Goal: Task Accomplishment & Management: Manage account settings

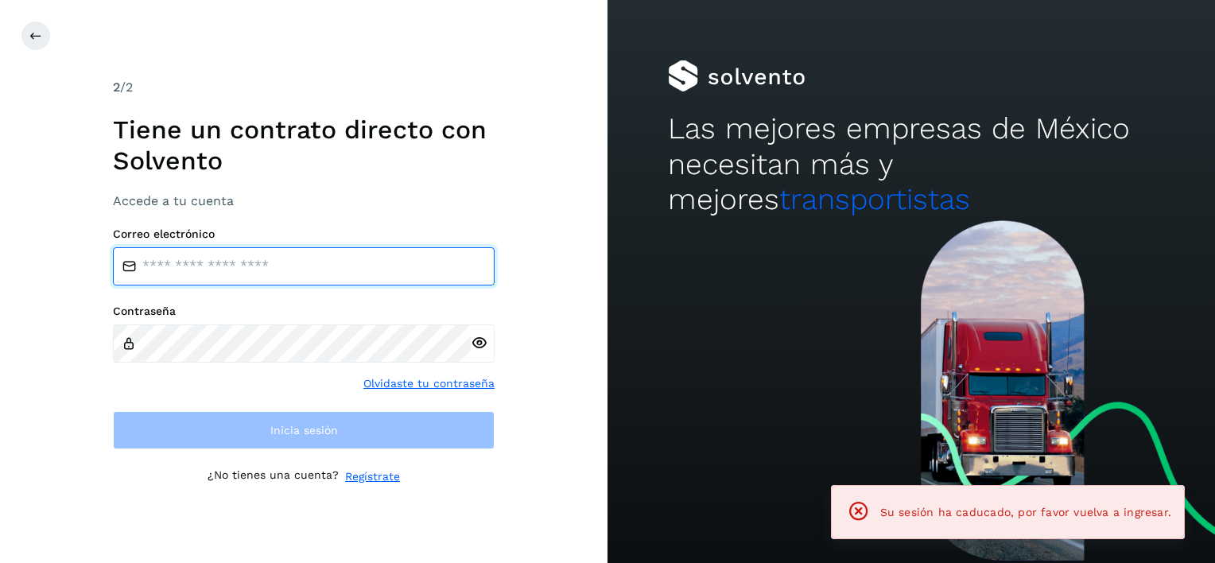
type input "**********"
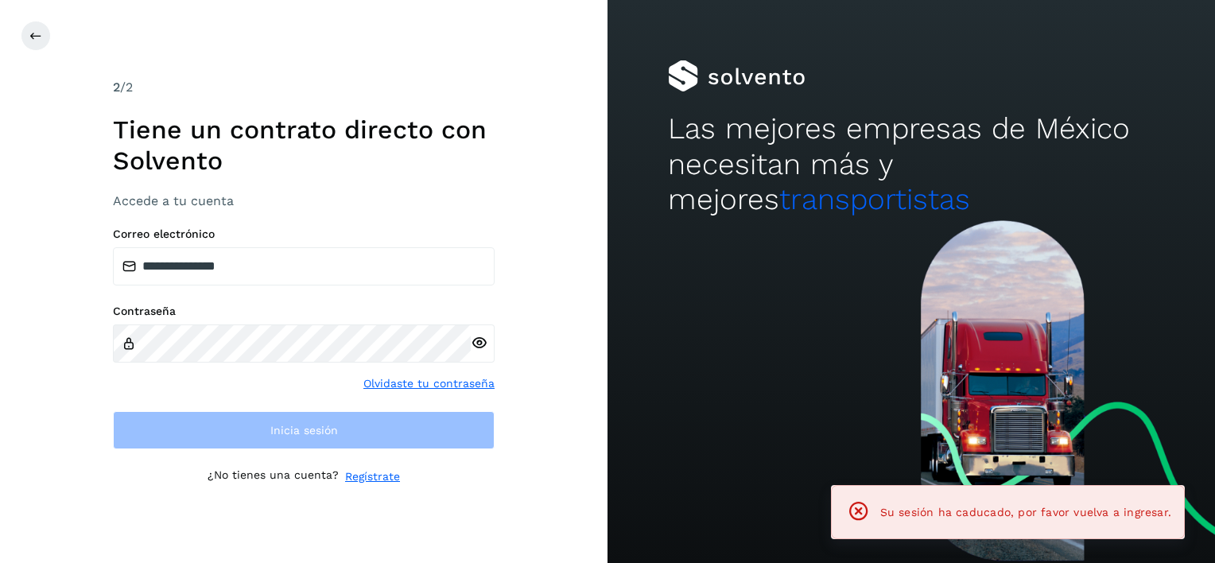
click at [442, 385] on link "Olvidaste tu contraseña" at bounding box center [428, 383] width 131 height 17
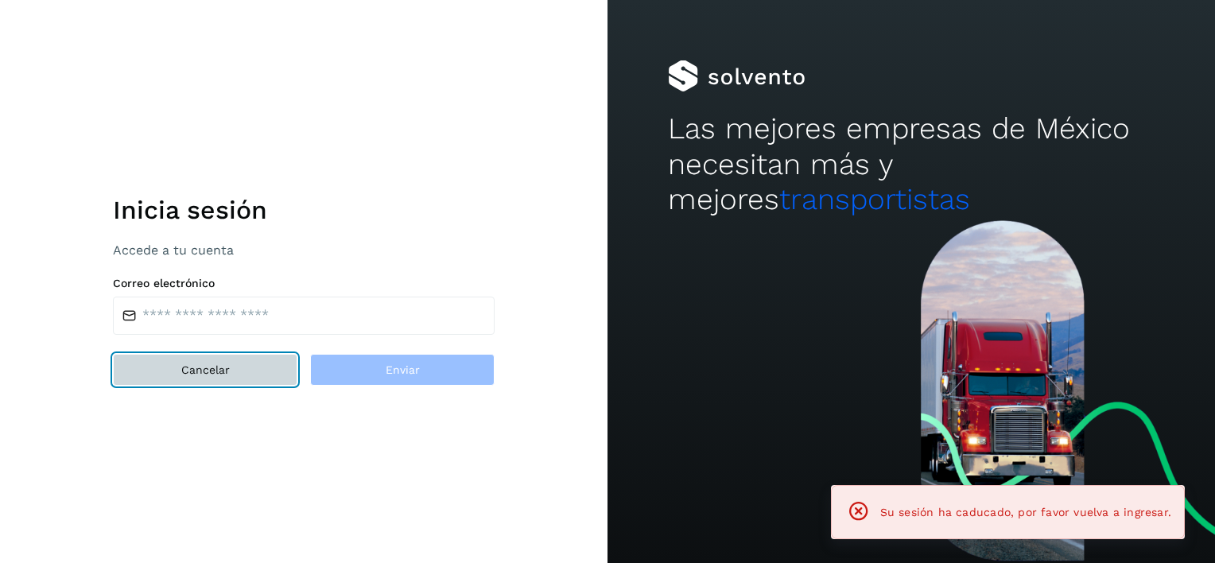
click at [212, 382] on button "Cancelar" at bounding box center [205, 370] width 185 height 32
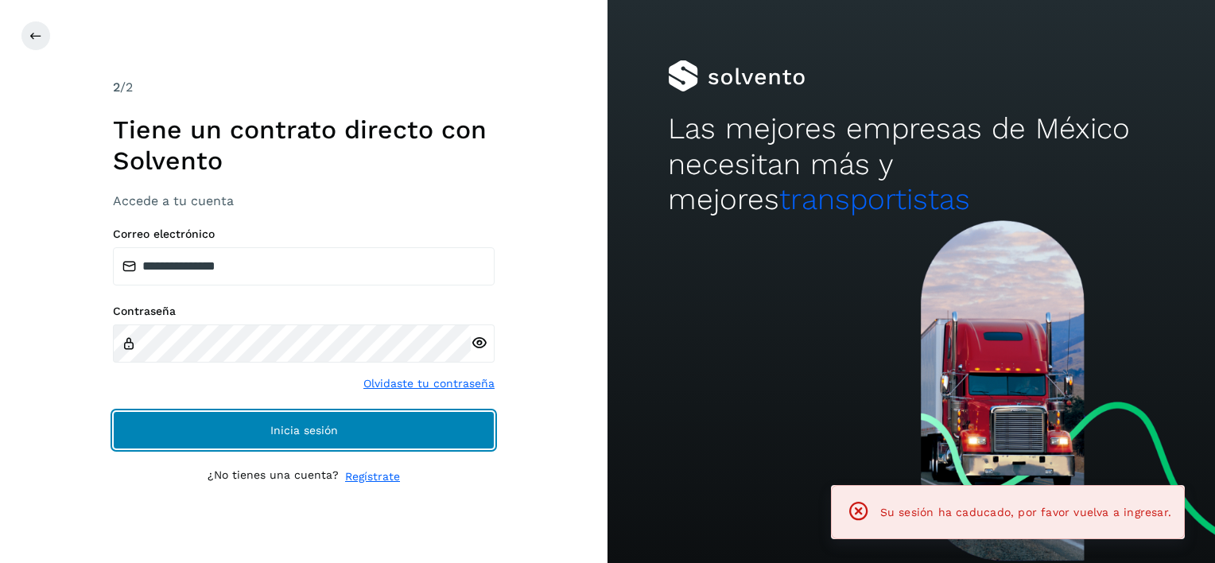
click at [329, 420] on button "Inicia sesión" at bounding box center [304, 430] width 382 height 38
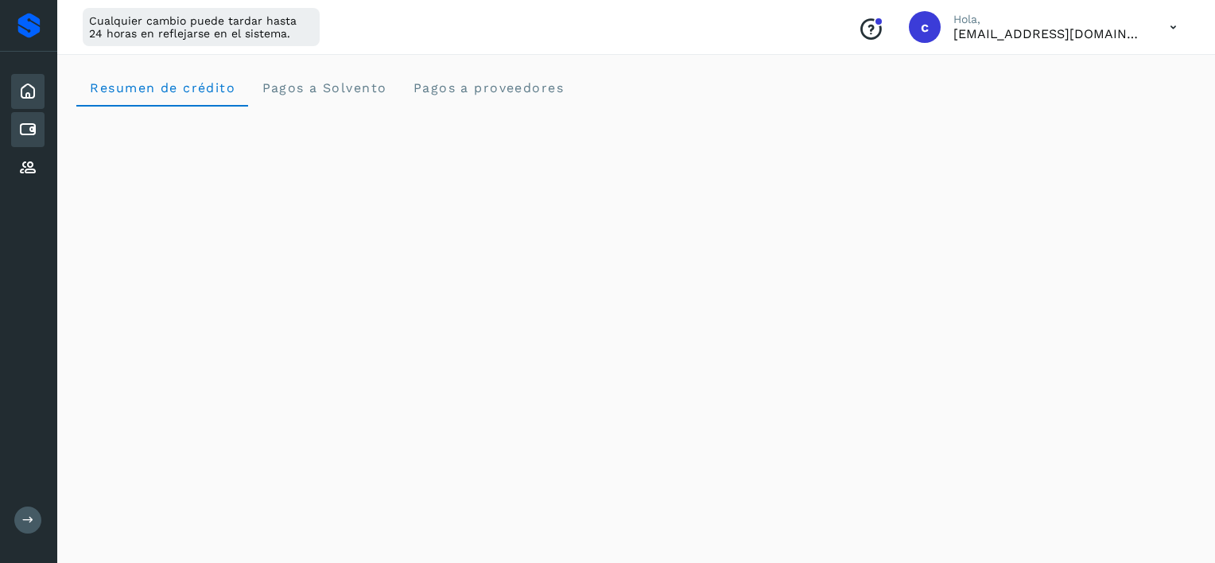
click at [33, 134] on icon at bounding box center [27, 129] width 19 height 19
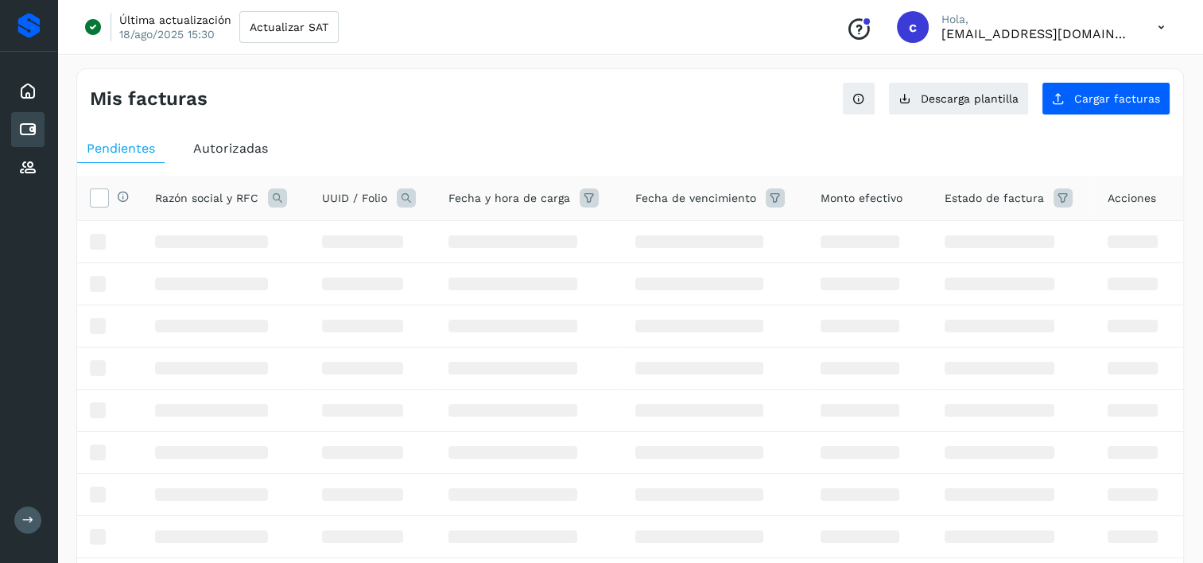
click at [413, 200] on icon at bounding box center [406, 198] width 19 height 19
